Goal: Information Seeking & Learning: Learn about a topic

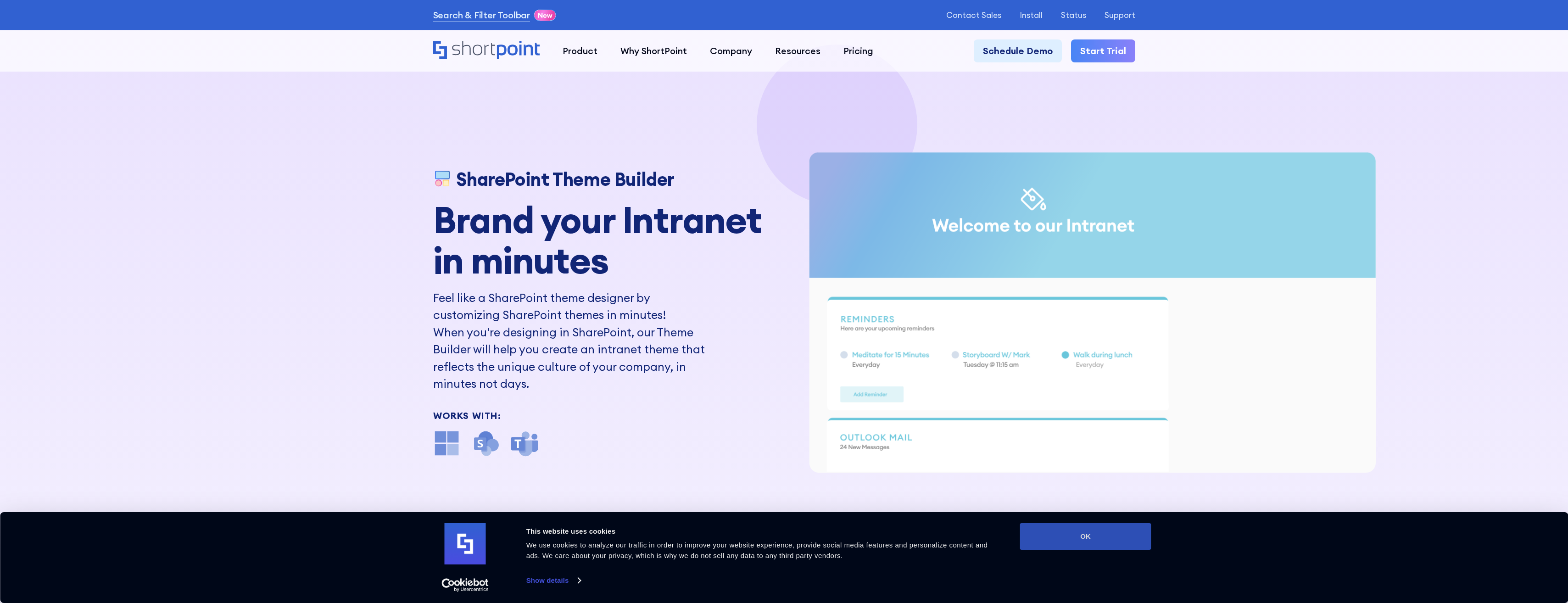
click at [1107, 527] on button "OK" at bounding box center [1085, 537] width 131 height 27
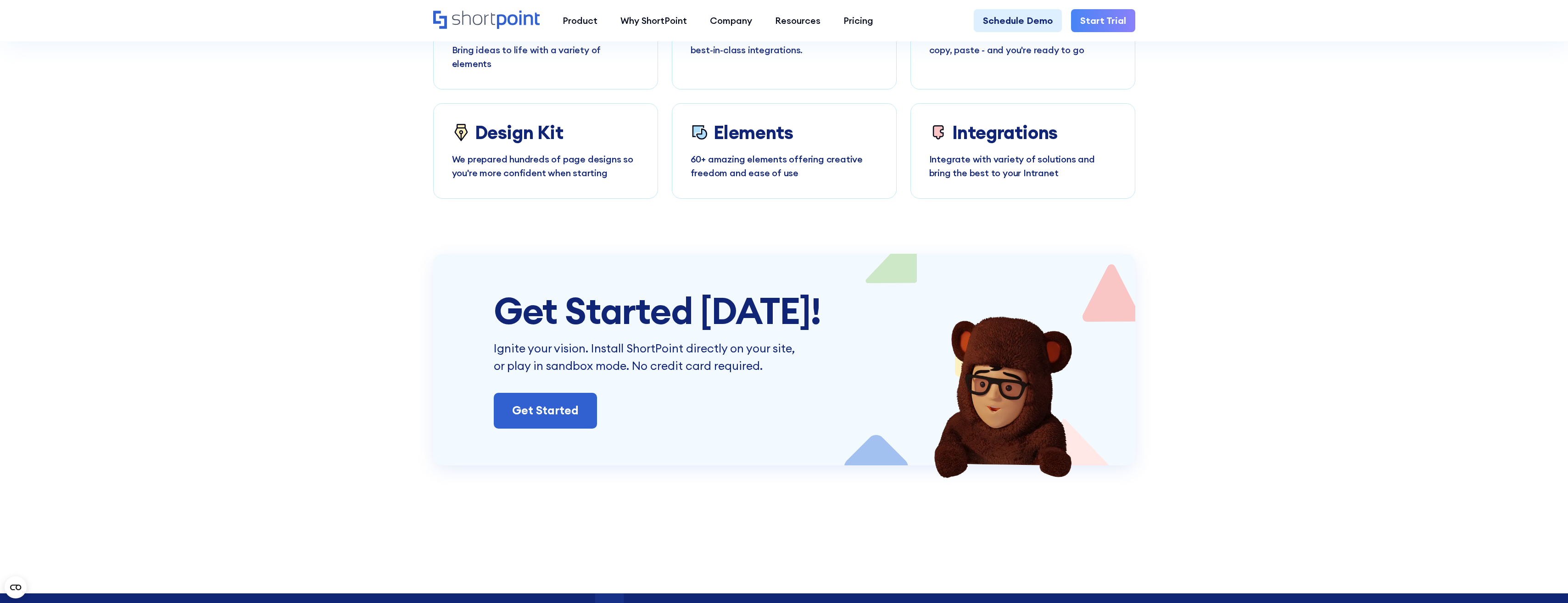
scroll to position [5370, 0]
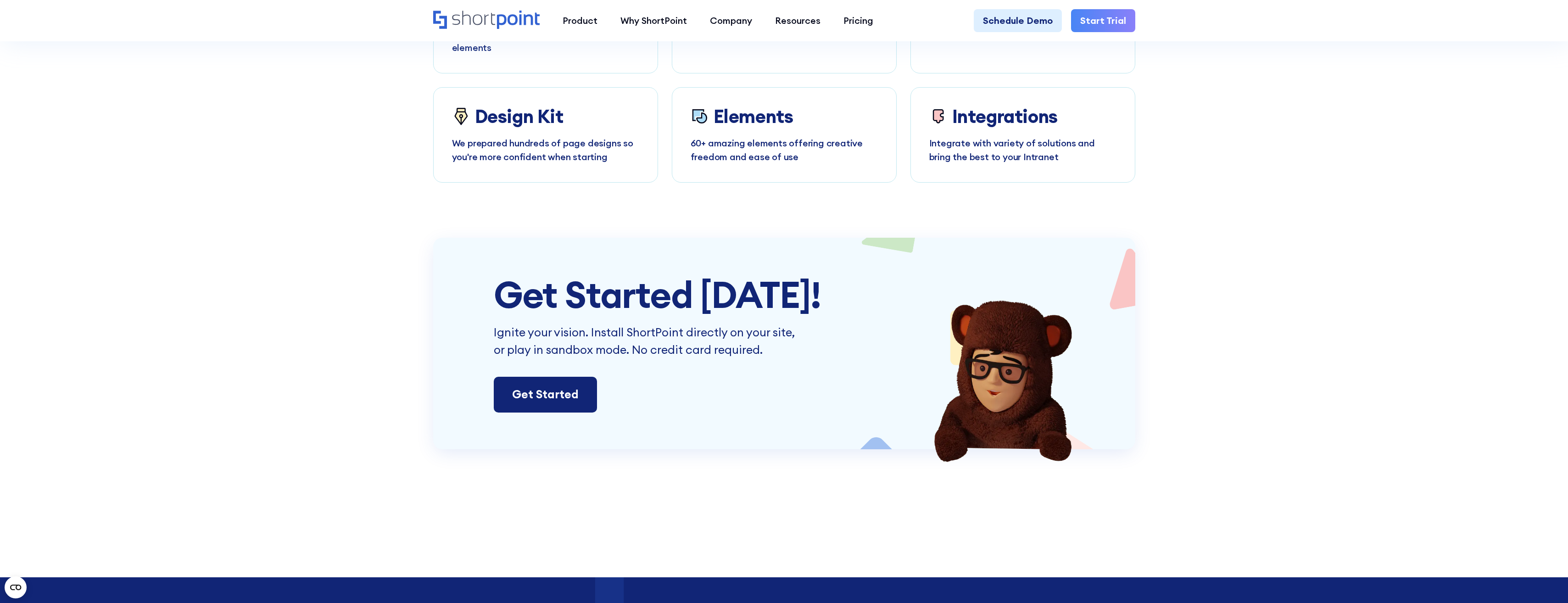
click at [534, 377] on link "Get Started" at bounding box center [545, 395] width 103 height 36
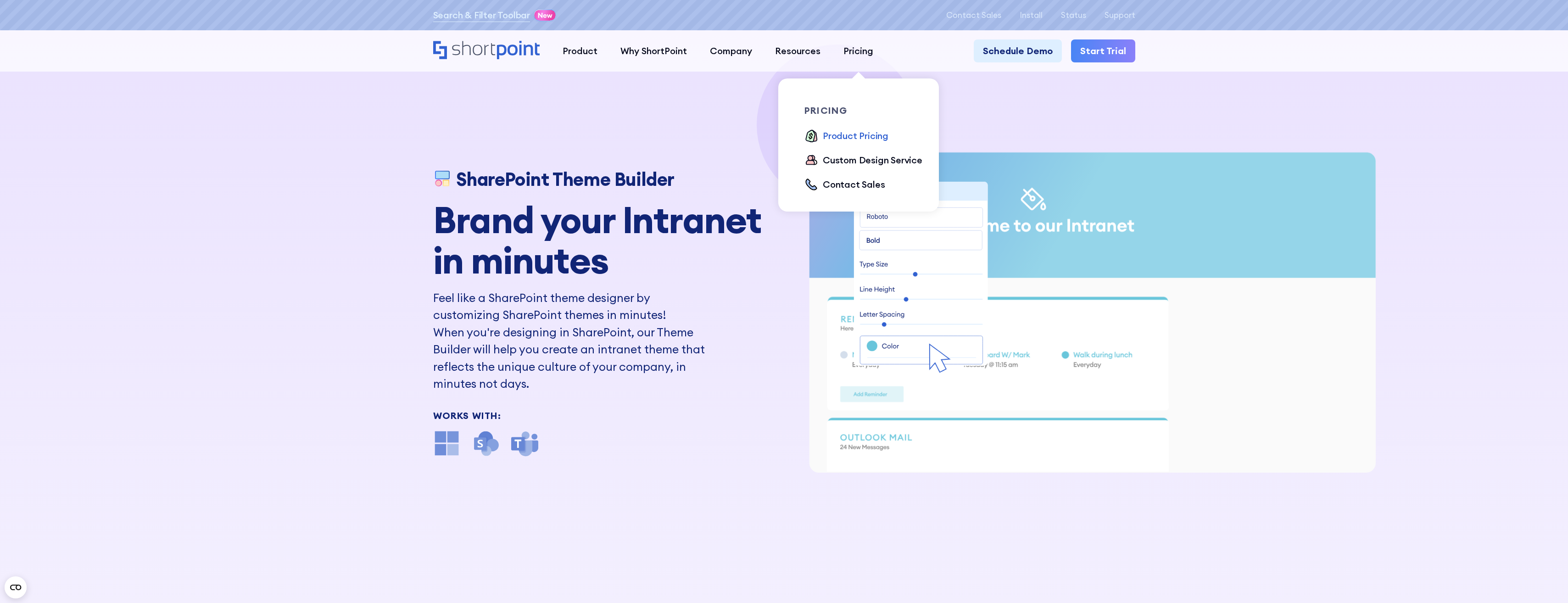
click at [849, 133] on div "Product Pricing" at bounding box center [856, 136] width 66 height 14
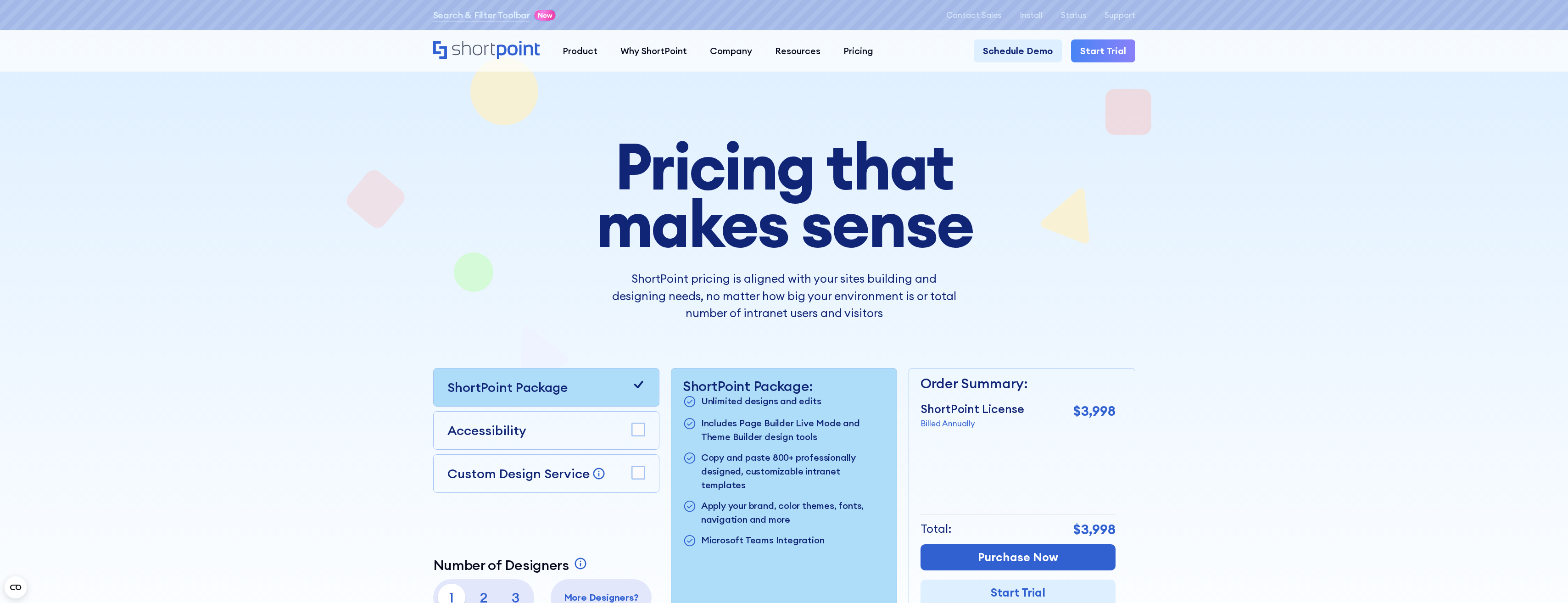
click at [640, 429] on rect at bounding box center [638, 429] width 13 height 13
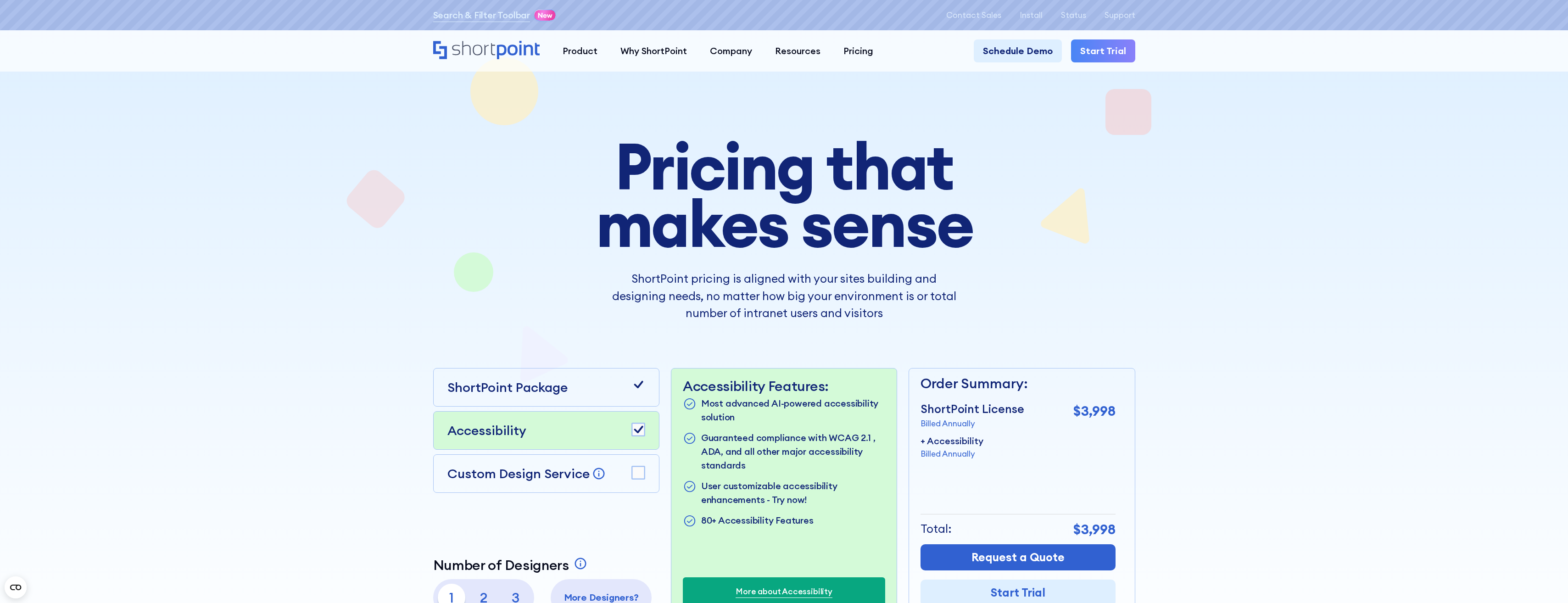
click at [640, 429] on icon at bounding box center [638, 429] width 9 height 7
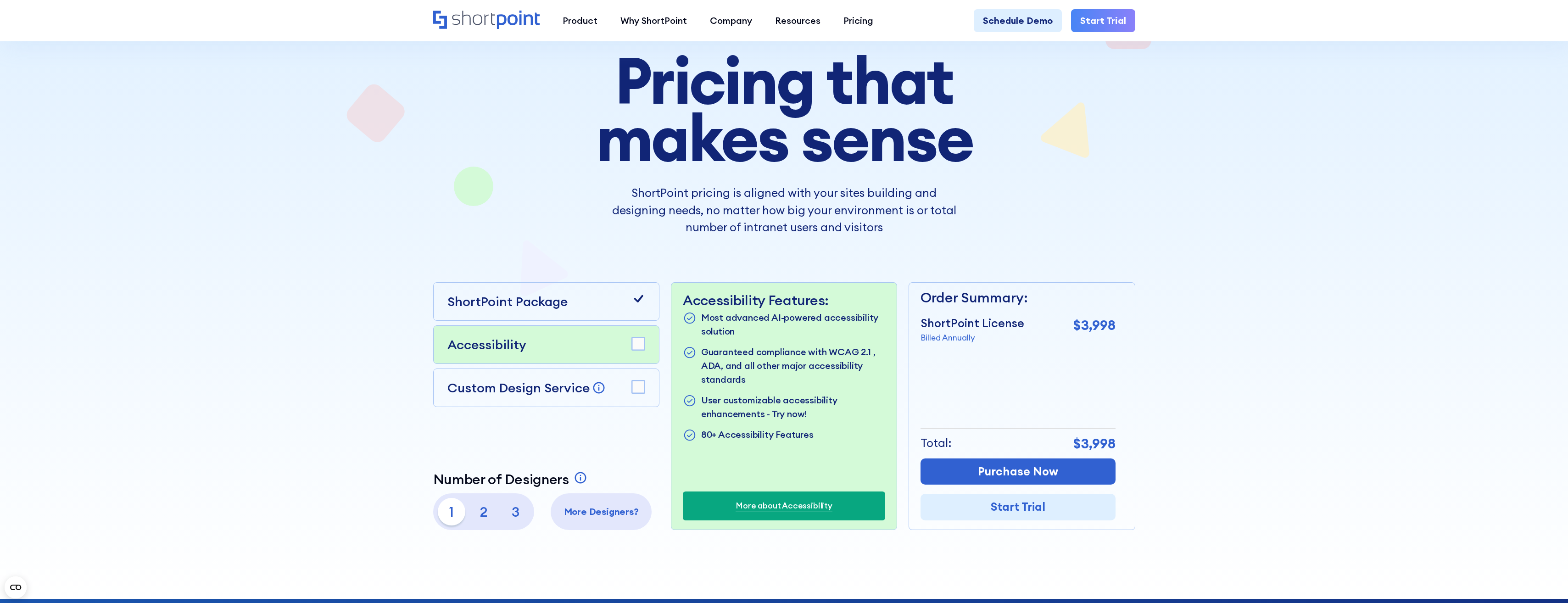
scroll to position [92, 0]
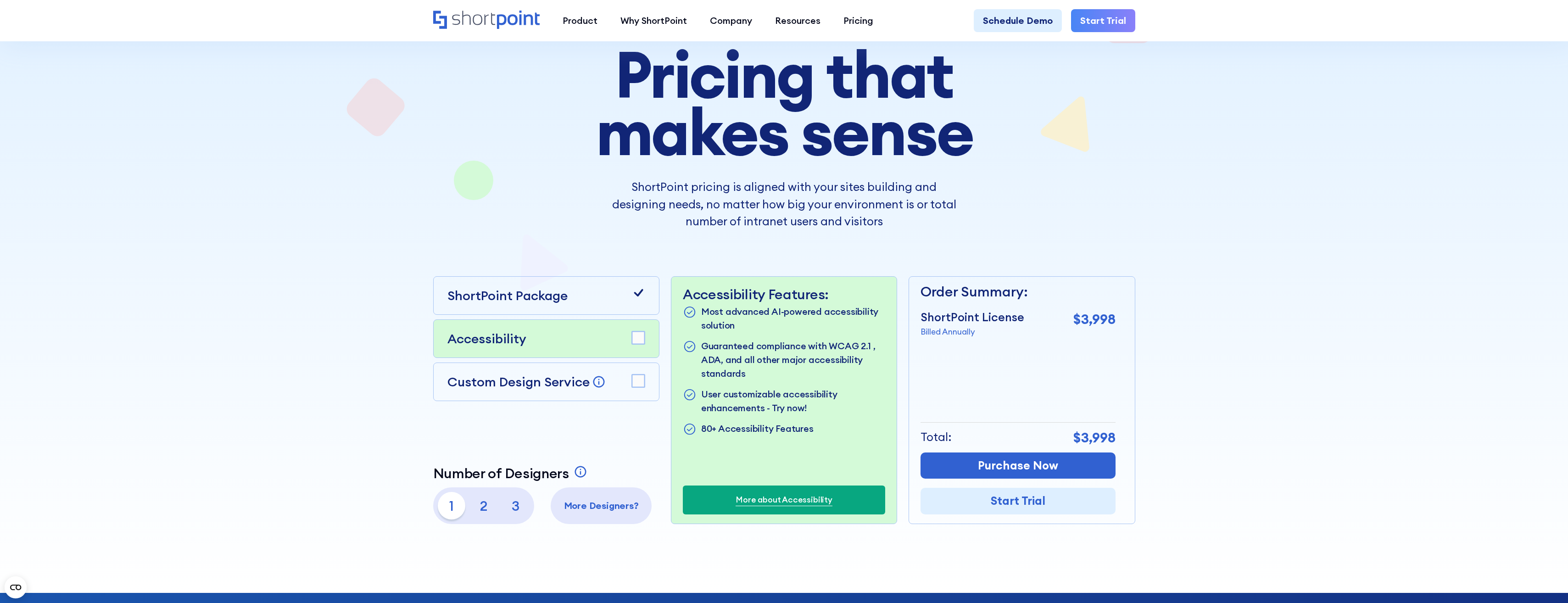
click at [481, 503] on p "2" at bounding box center [483, 505] width 27 height 27
click at [448, 505] on p "1" at bounding box center [451, 505] width 27 height 27
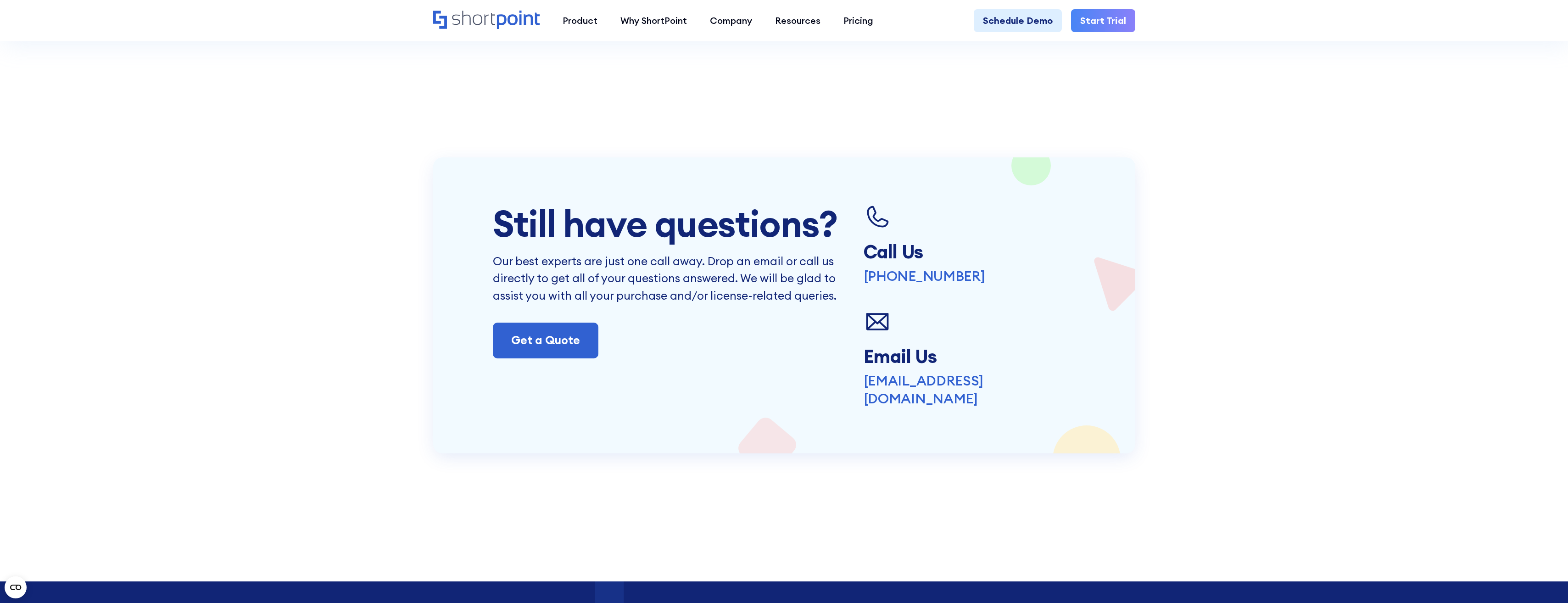
scroll to position [2387, 0]
